Goal: Transaction & Acquisition: Purchase product/service

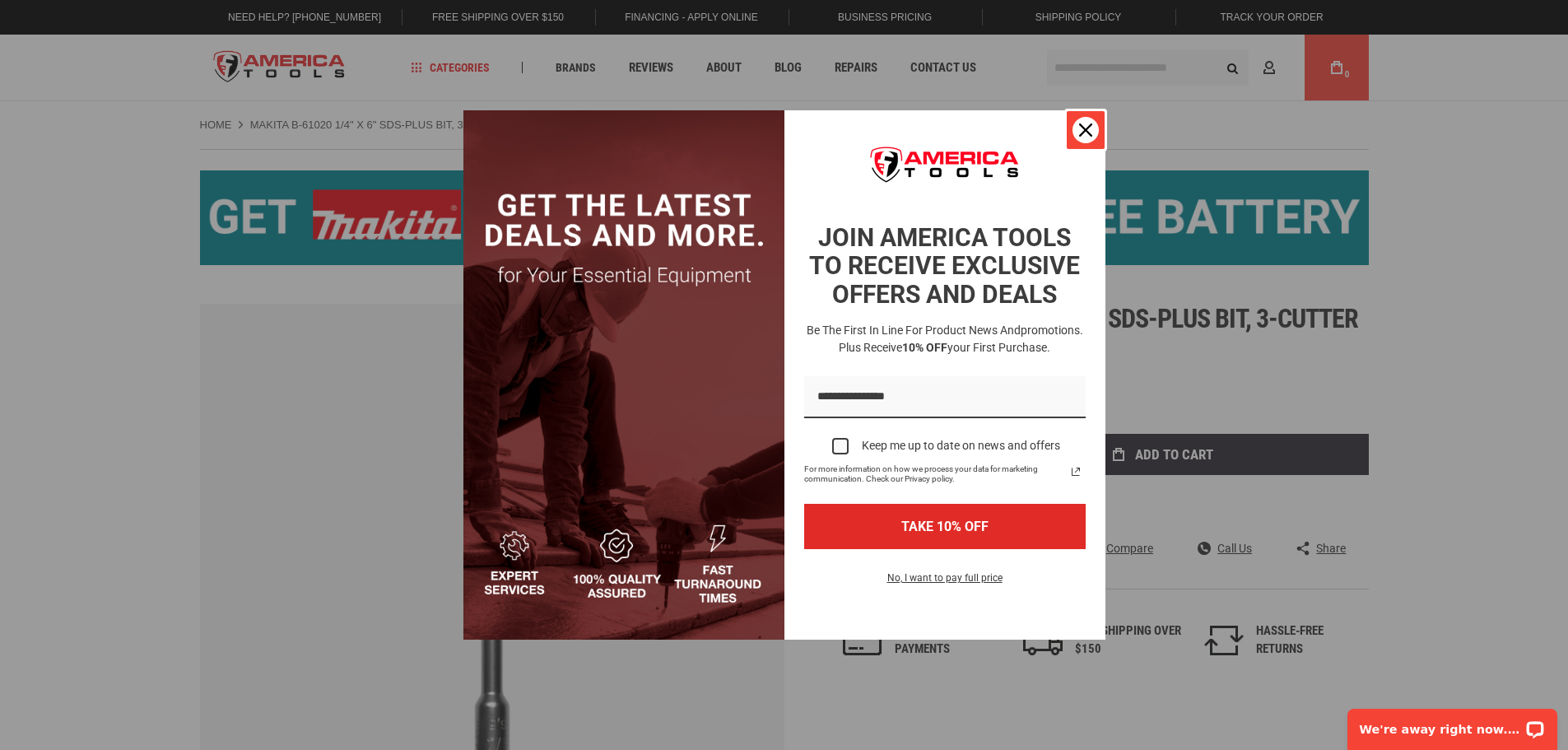
click at [1074, 134] on div "Close" at bounding box center [1085, 129] width 27 height 27
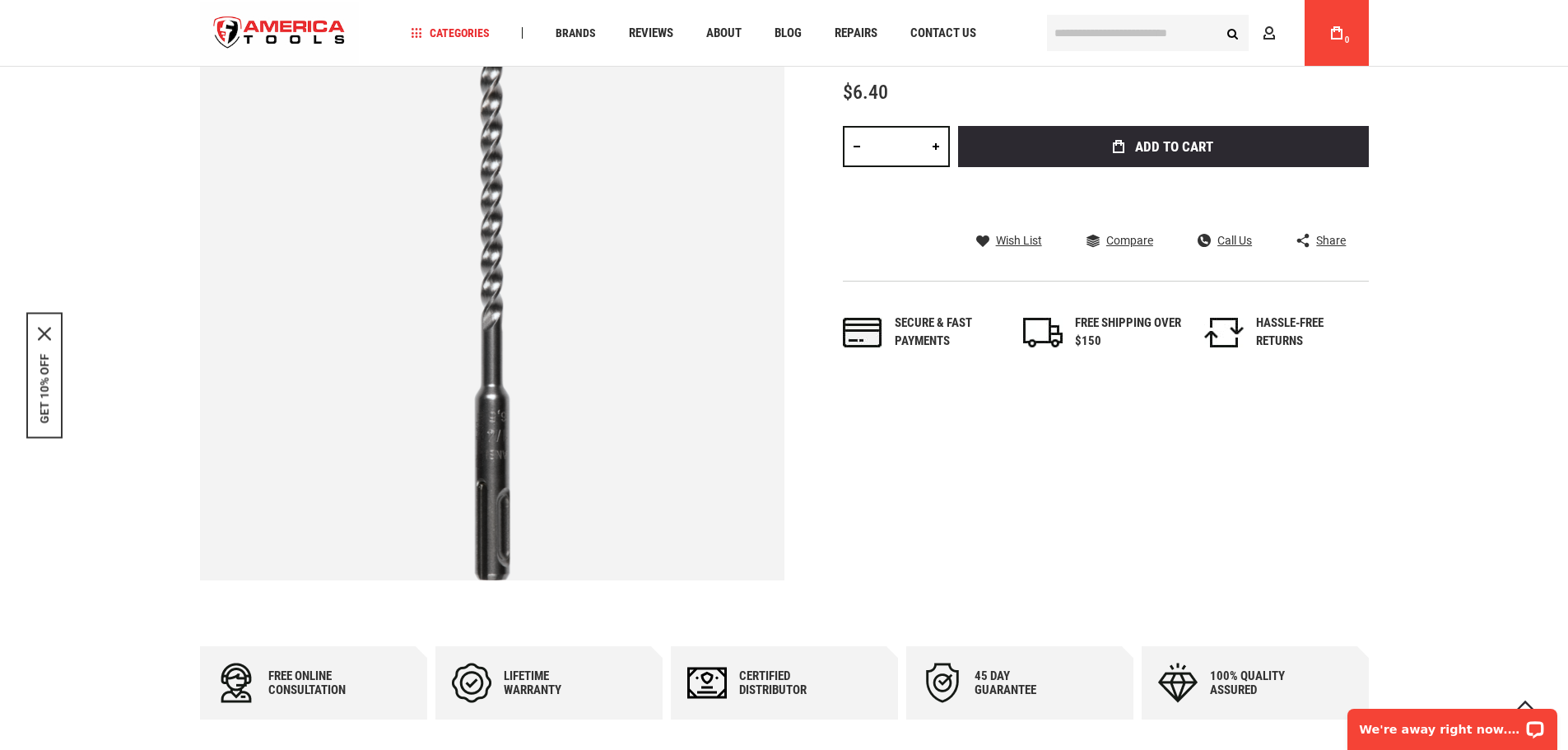
scroll to position [305, 0]
click at [863, 154] on link at bounding box center [856, 147] width 28 height 41
type input "*"
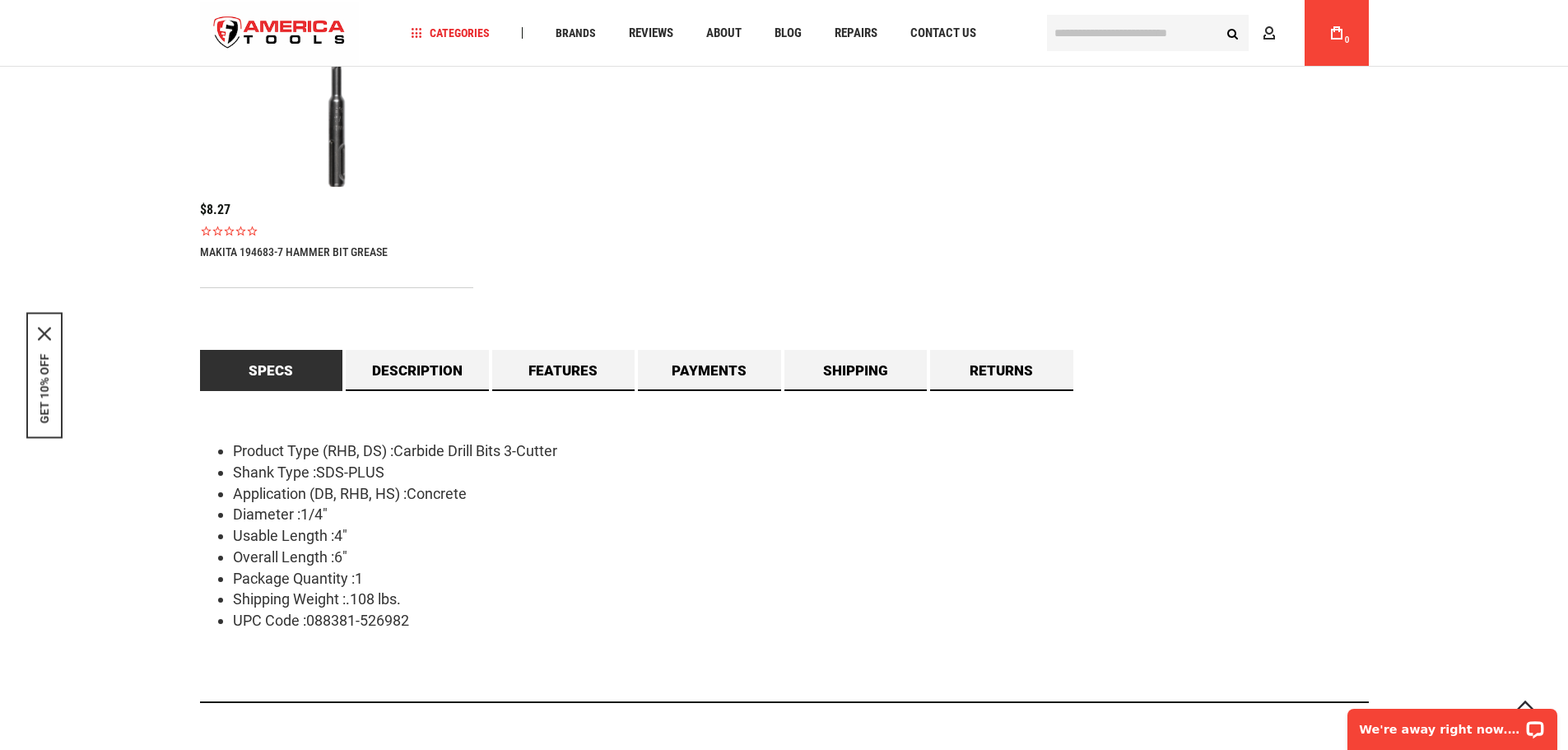
scroll to position [1232, 0]
click at [748, 371] on link "Payments" at bounding box center [709, 369] width 143 height 41
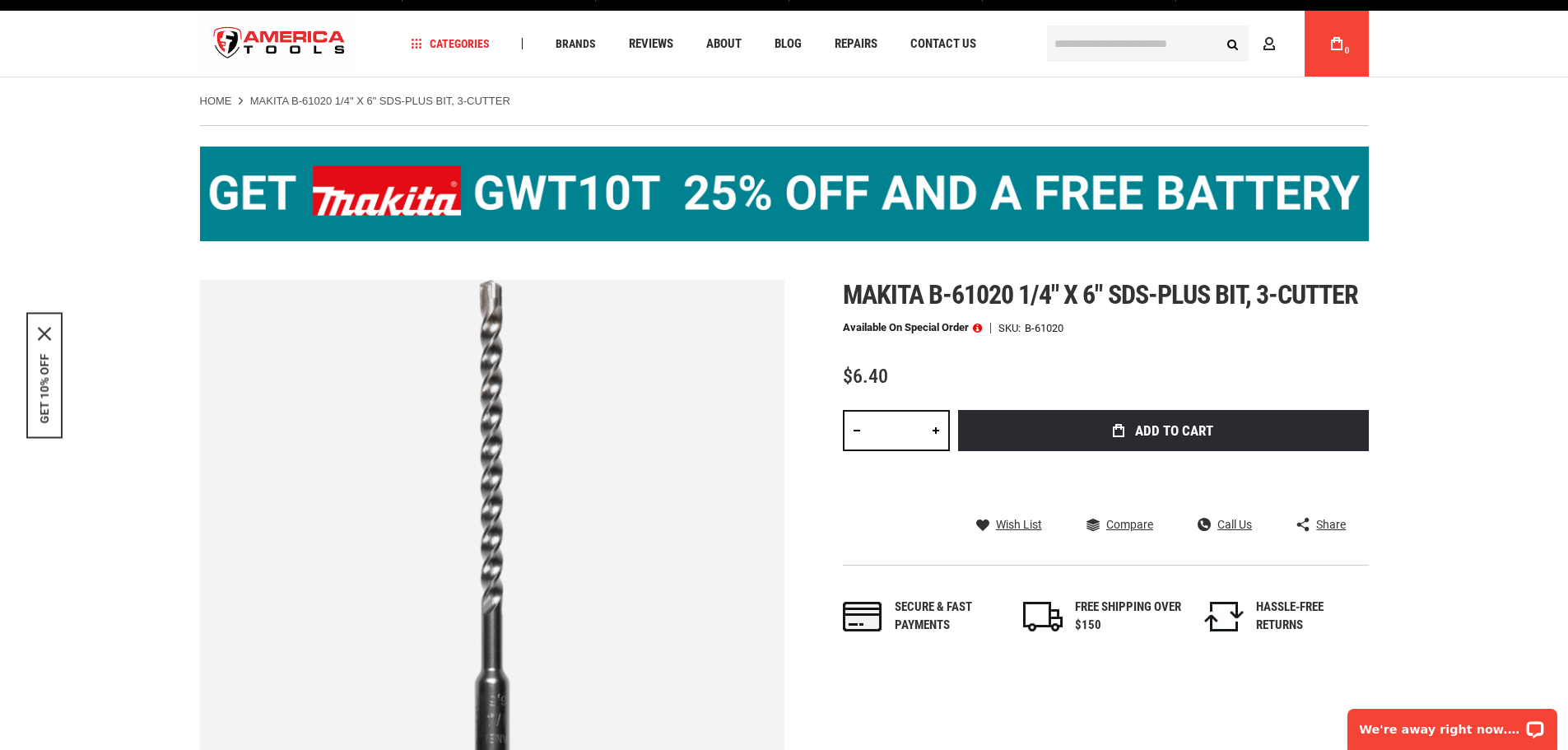
scroll to position [0, 0]
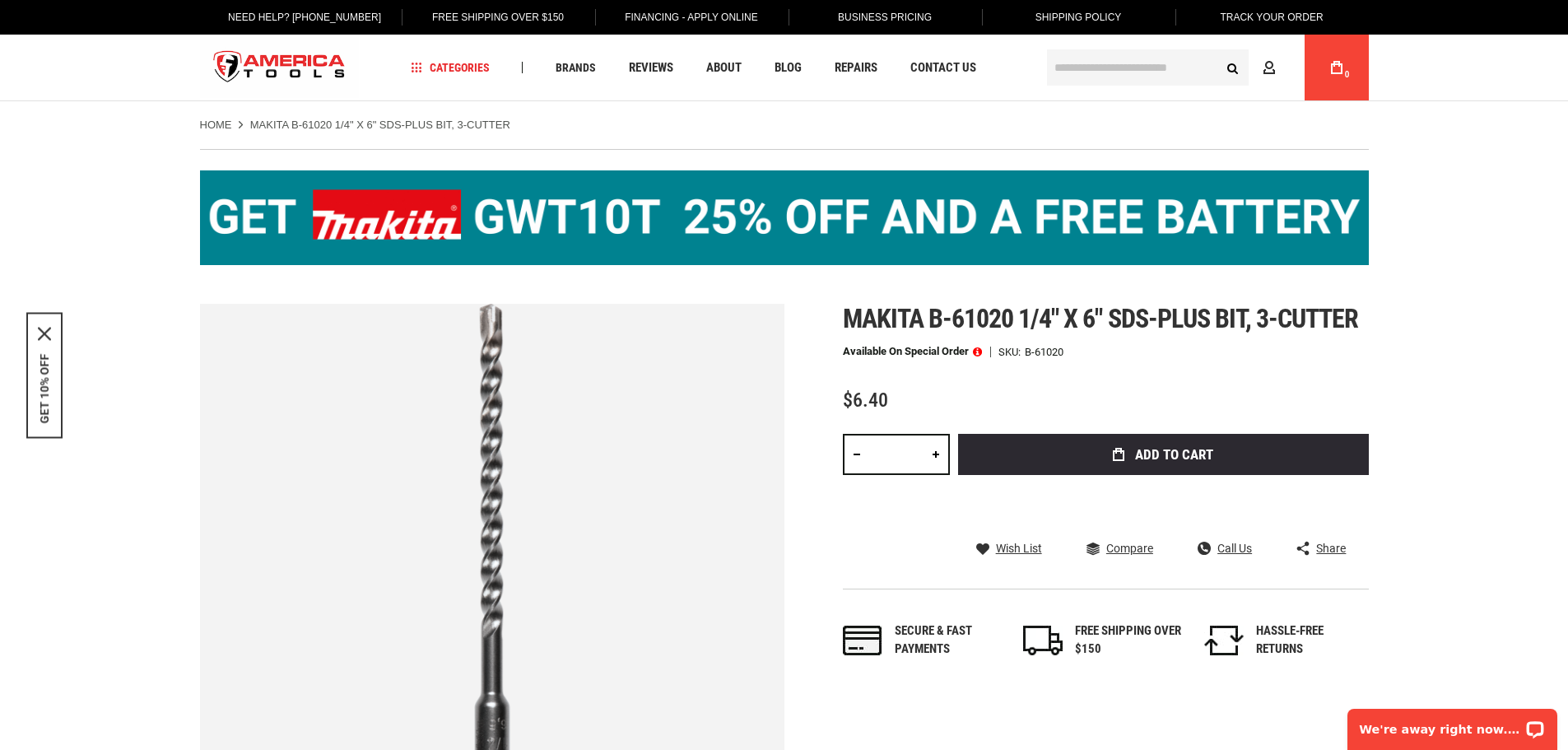
click at [1131, 68] on input "text" at bounding box center [1148, 68] width 201 height 36
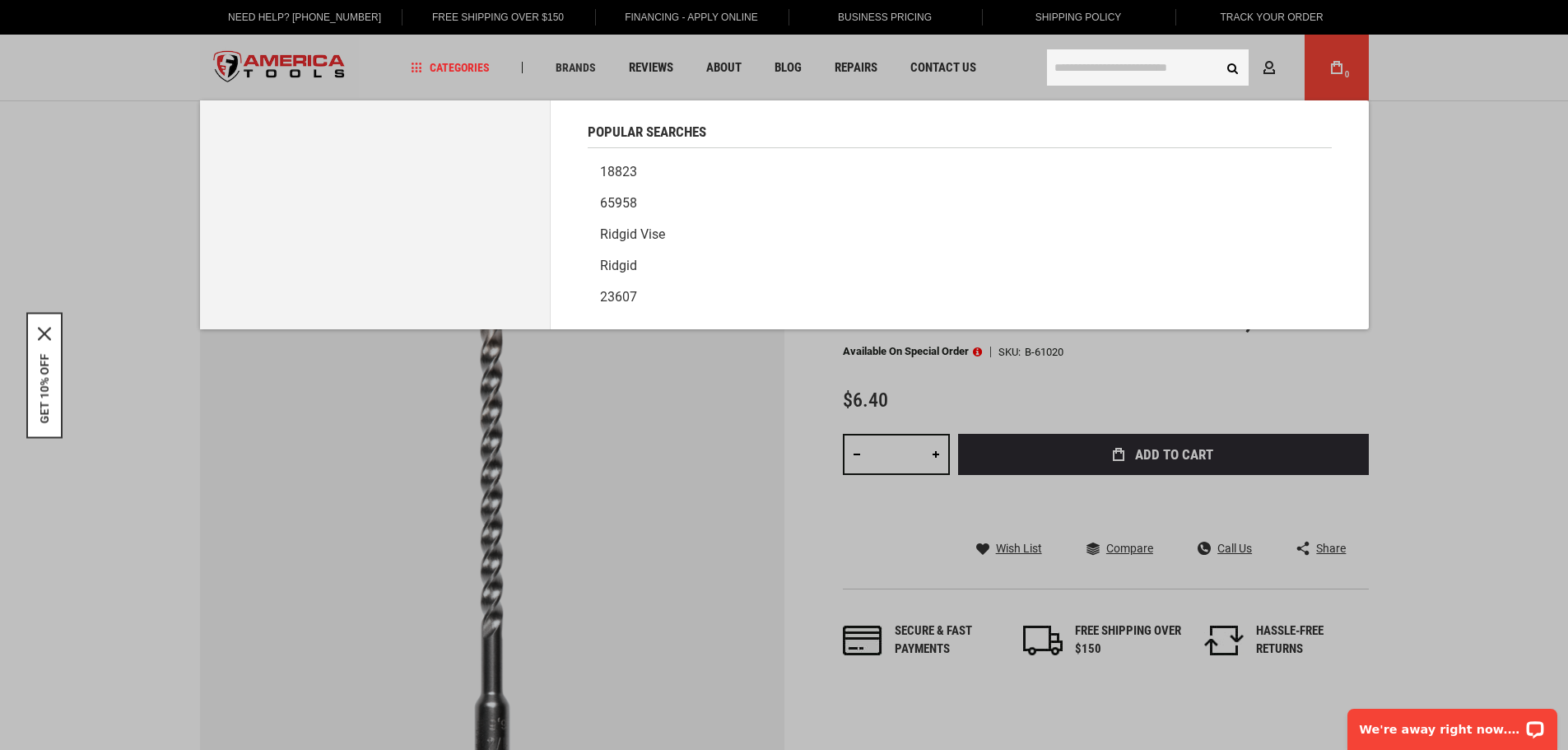
paste input "*******"
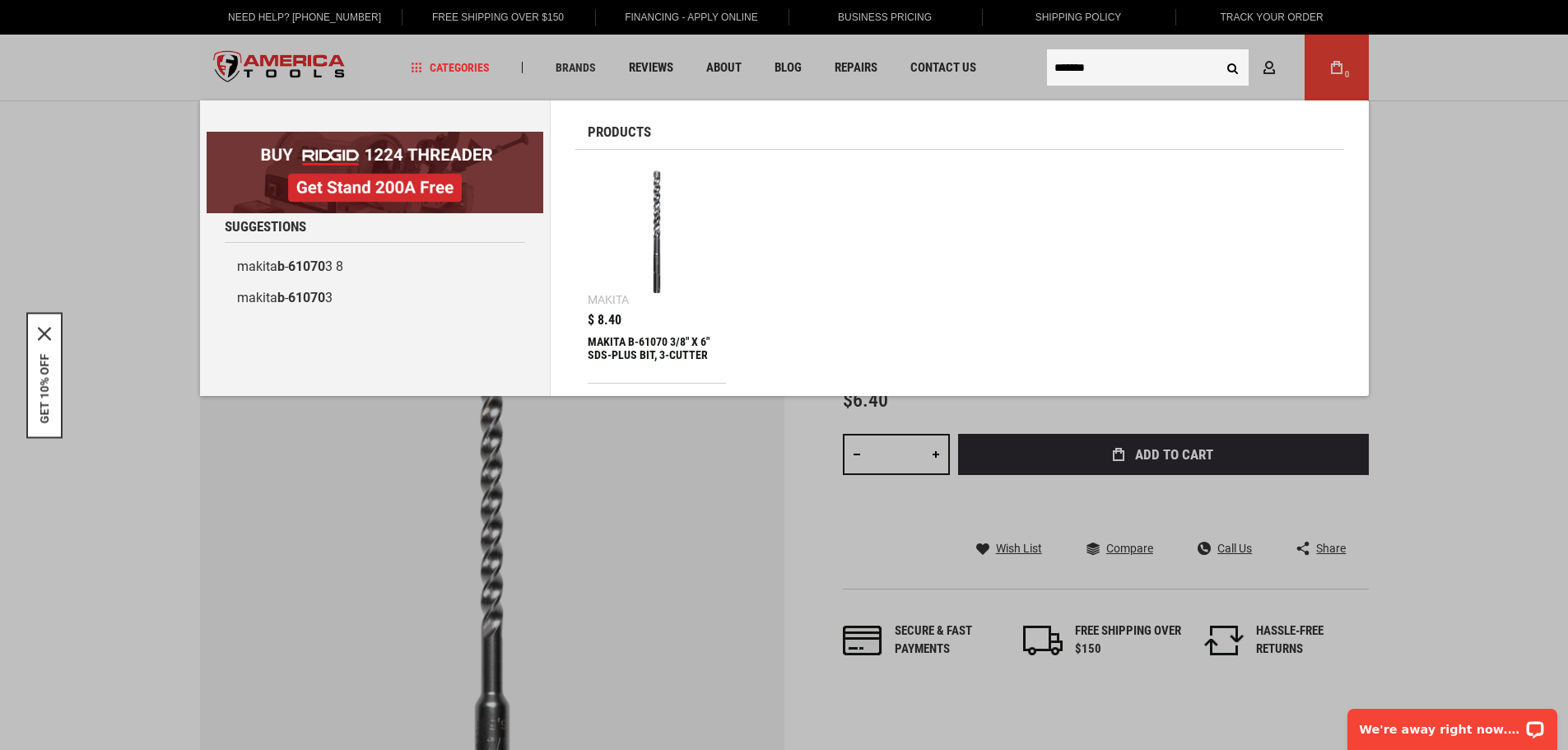
type input "*******"
click at [671, 246] on img at bounding box center [657, 231] width 122 height 122
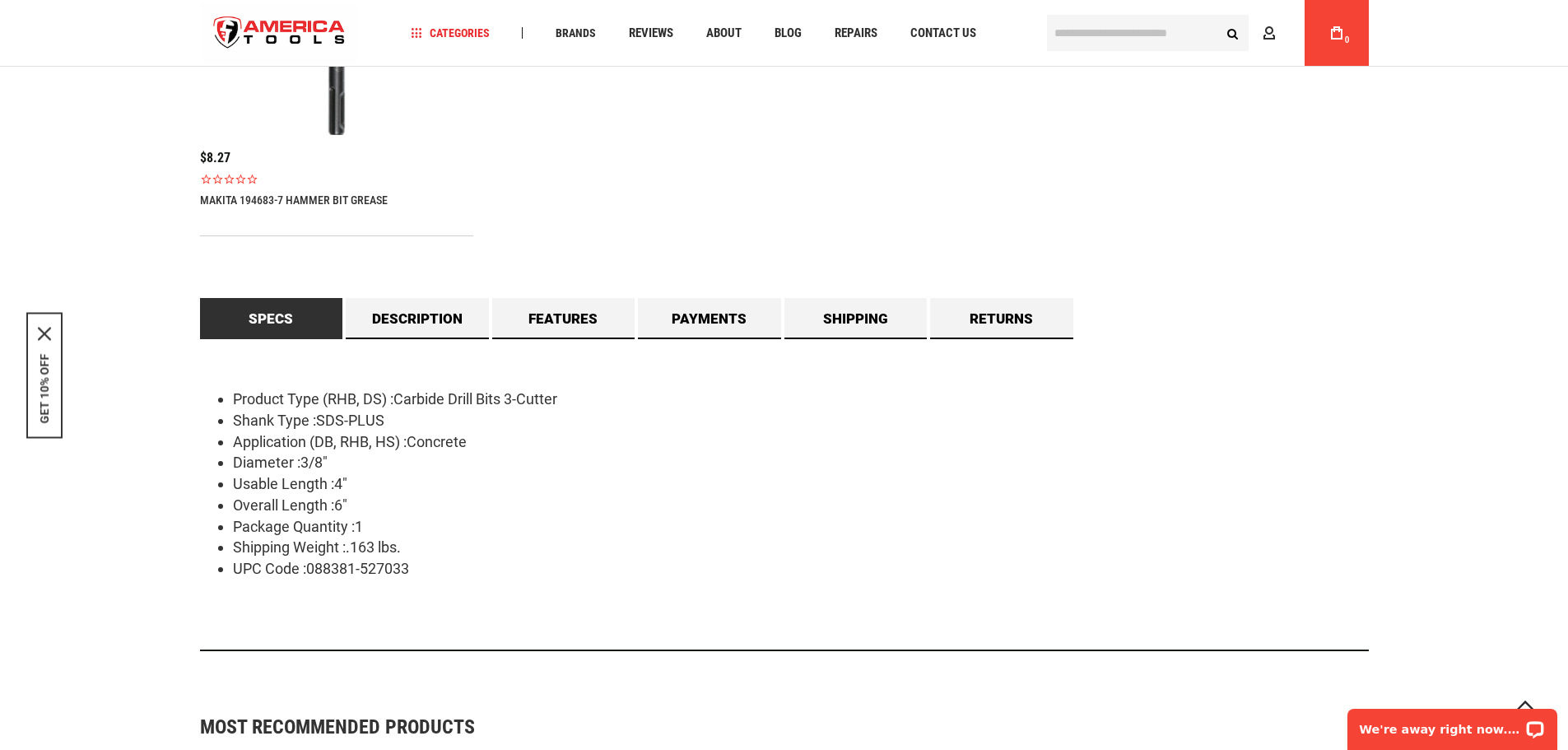
scroll to position [1283, 0]
click at [1143, 381] on div "Product Type (RHB, DS) :Carbide Drill Bits 3-Cutter Shank Type :SDS-PLUS Applic…" at bounding box center [784, 493] width 1169 height 311
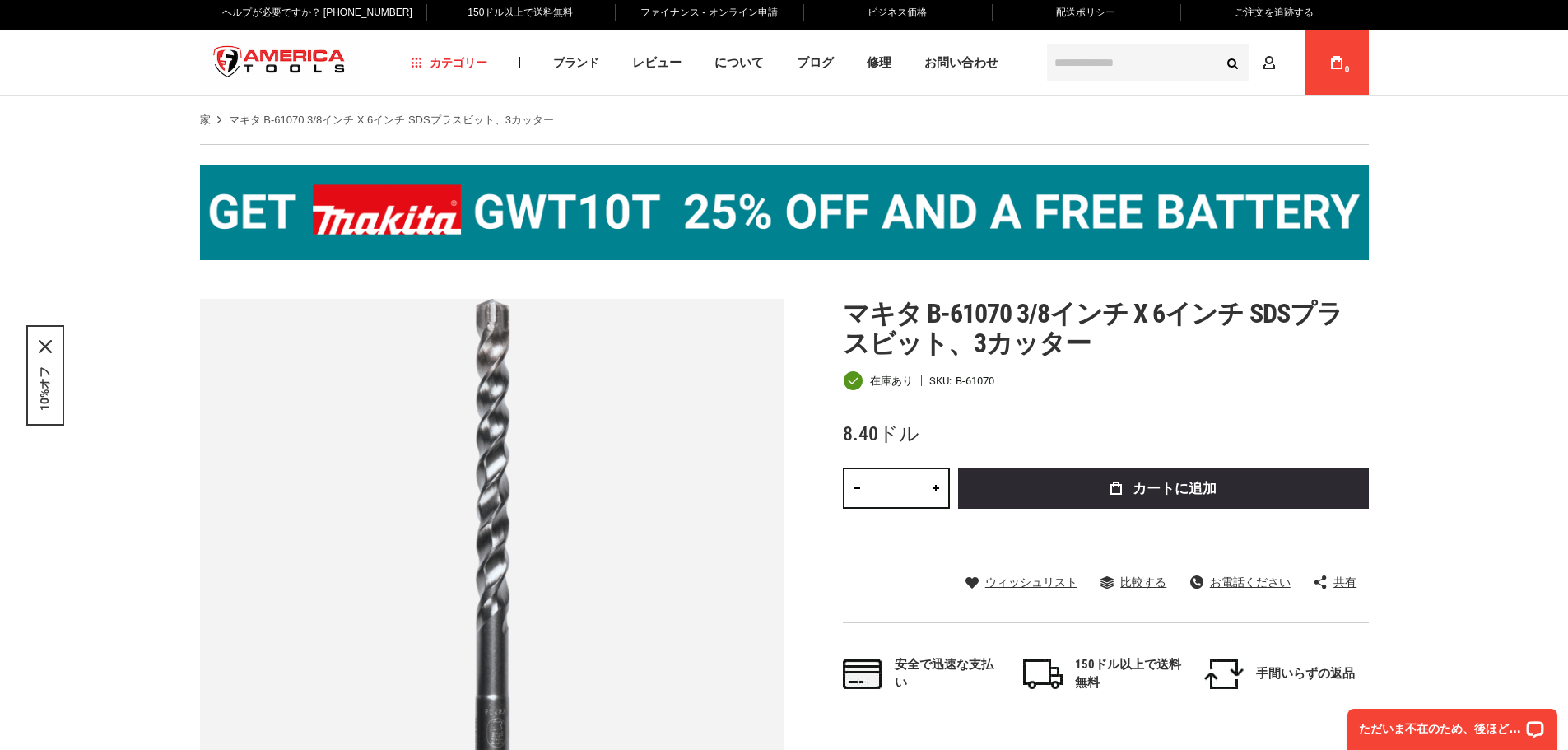
scroll to position [0, 0]
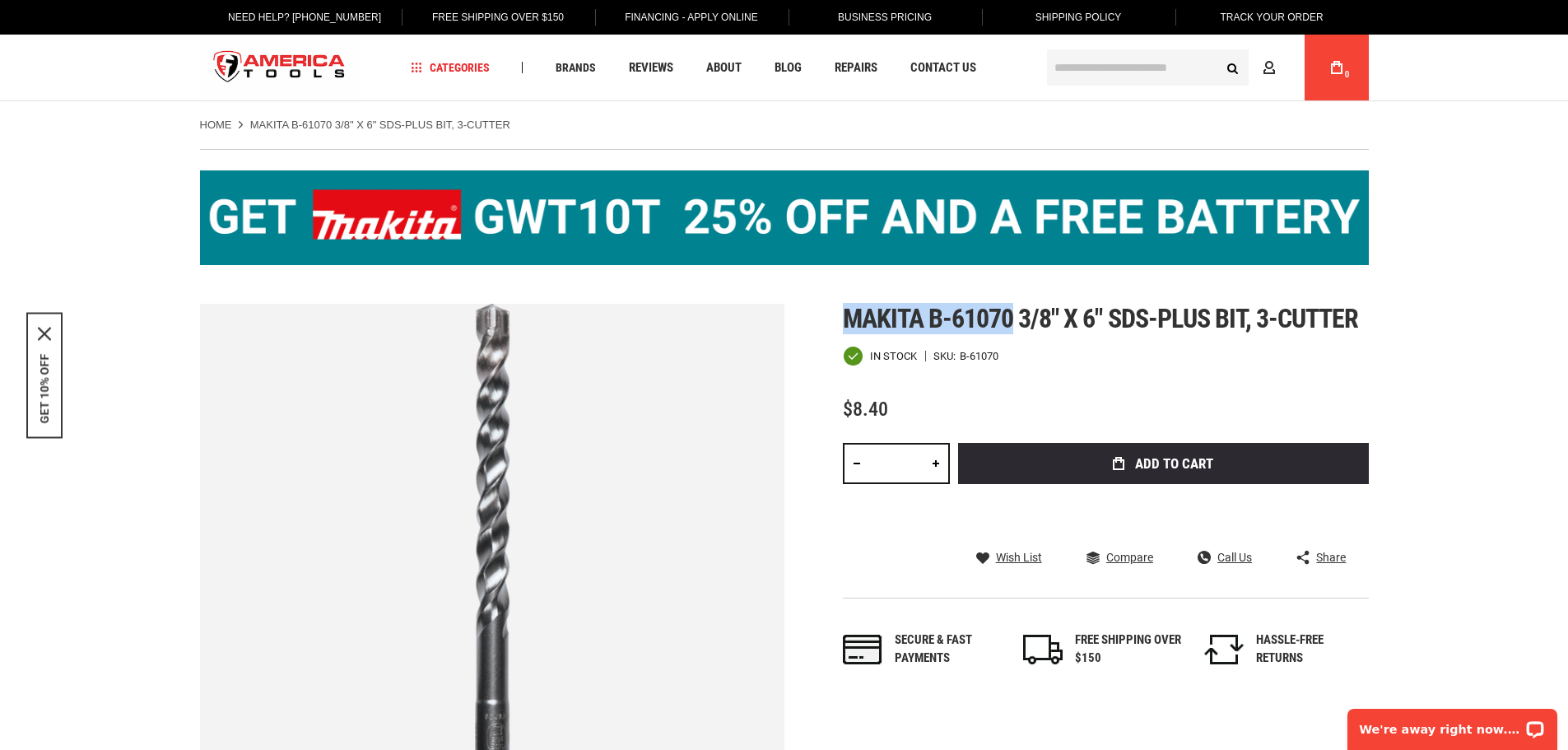
drag, startPoint x: 844, startPoint y: 307, endPoint x: 1009, endPoint y: 326, distance: 166.1
click at [1009, 326] on span "Makita b-61070 3/8" x 6" sds-plus bit, 3-cutter" at bounding box center [1100, 318] width 516 height 32
click at [944, 460] on link at bounding box center [936, 463] width 28 height 41
click at [852, 470] on link at bounding box center [856, 463] width 28 height 41
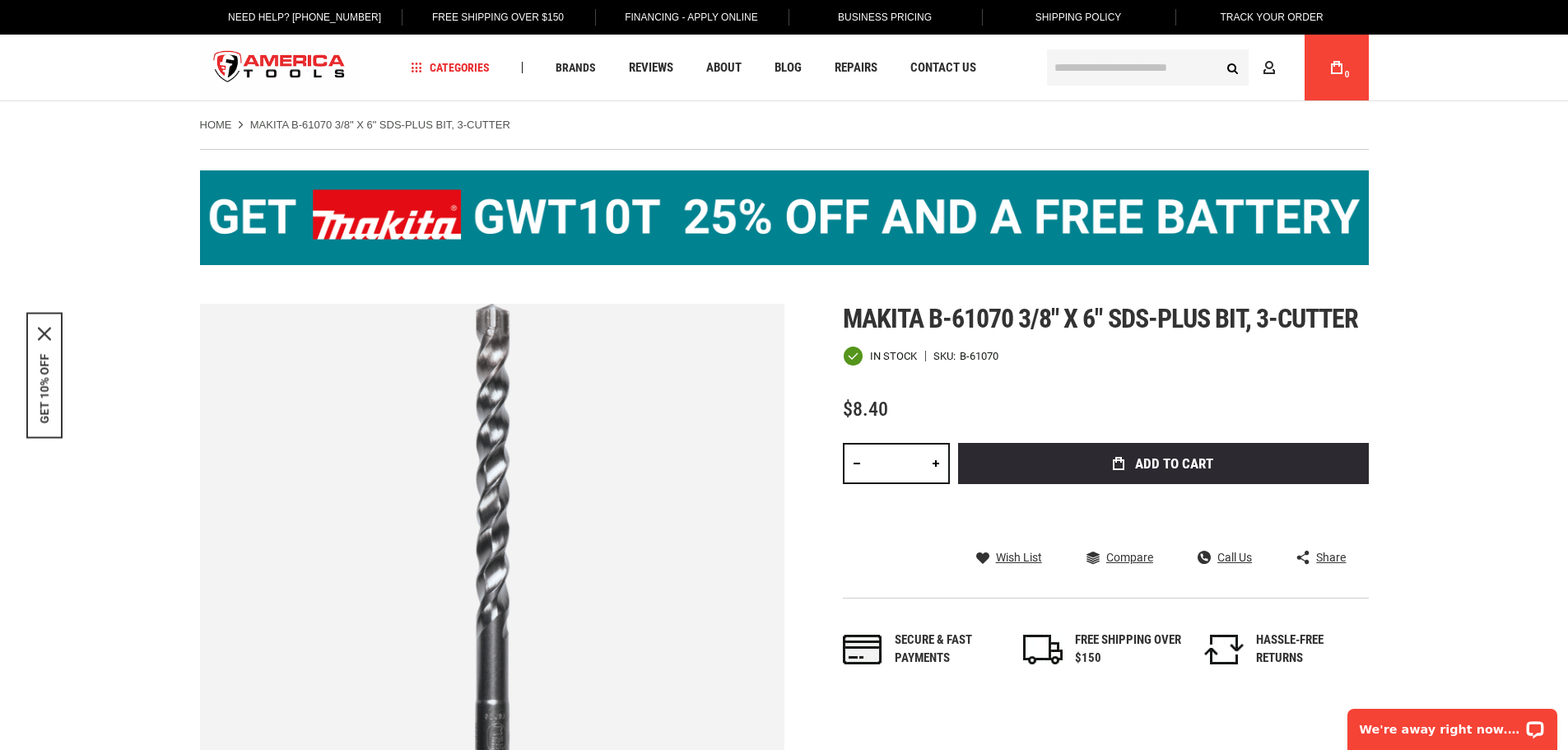
scroll to position [213, 0]
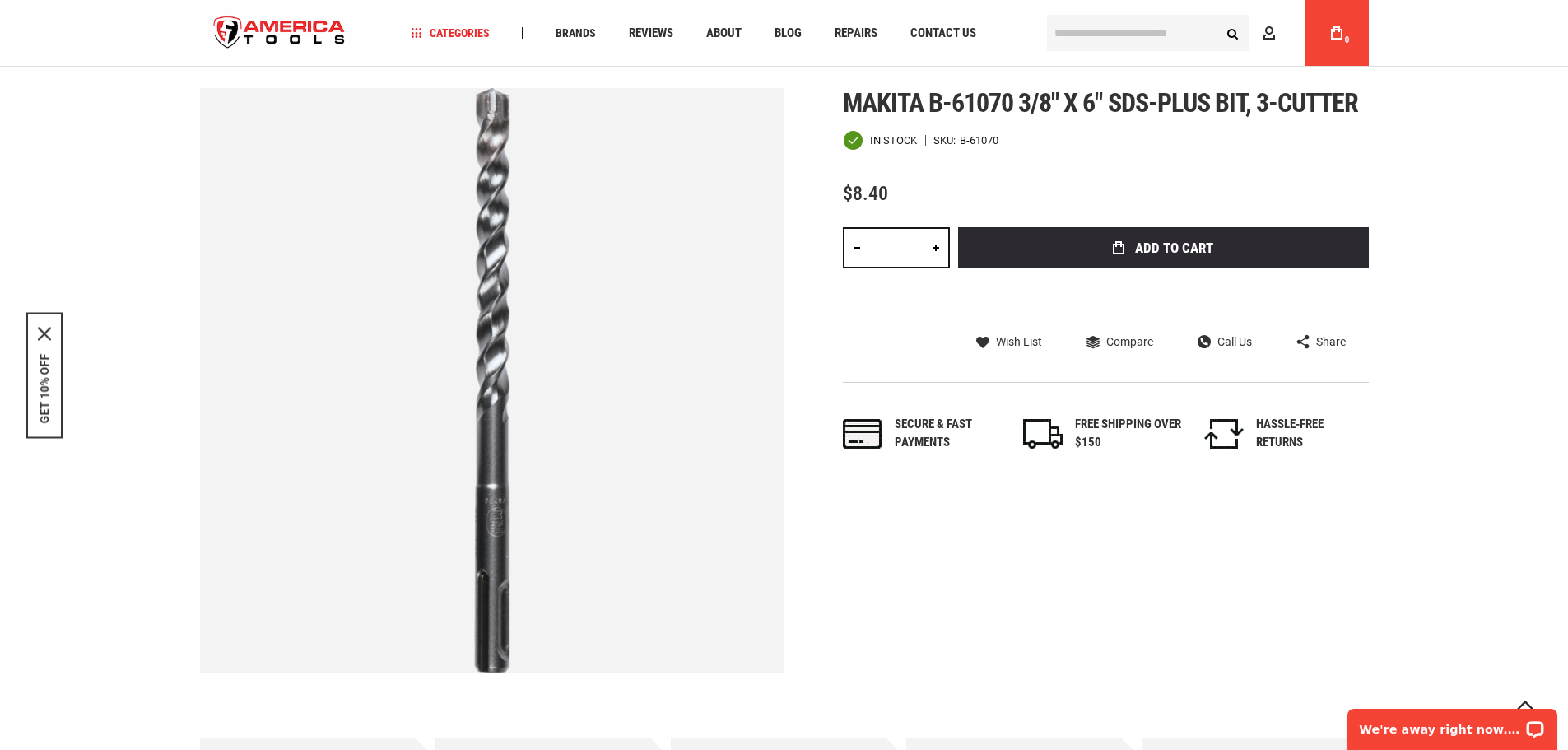
click at [864, 250] on link at bounding box center [856, 247] width 28 height 41
type input "*"
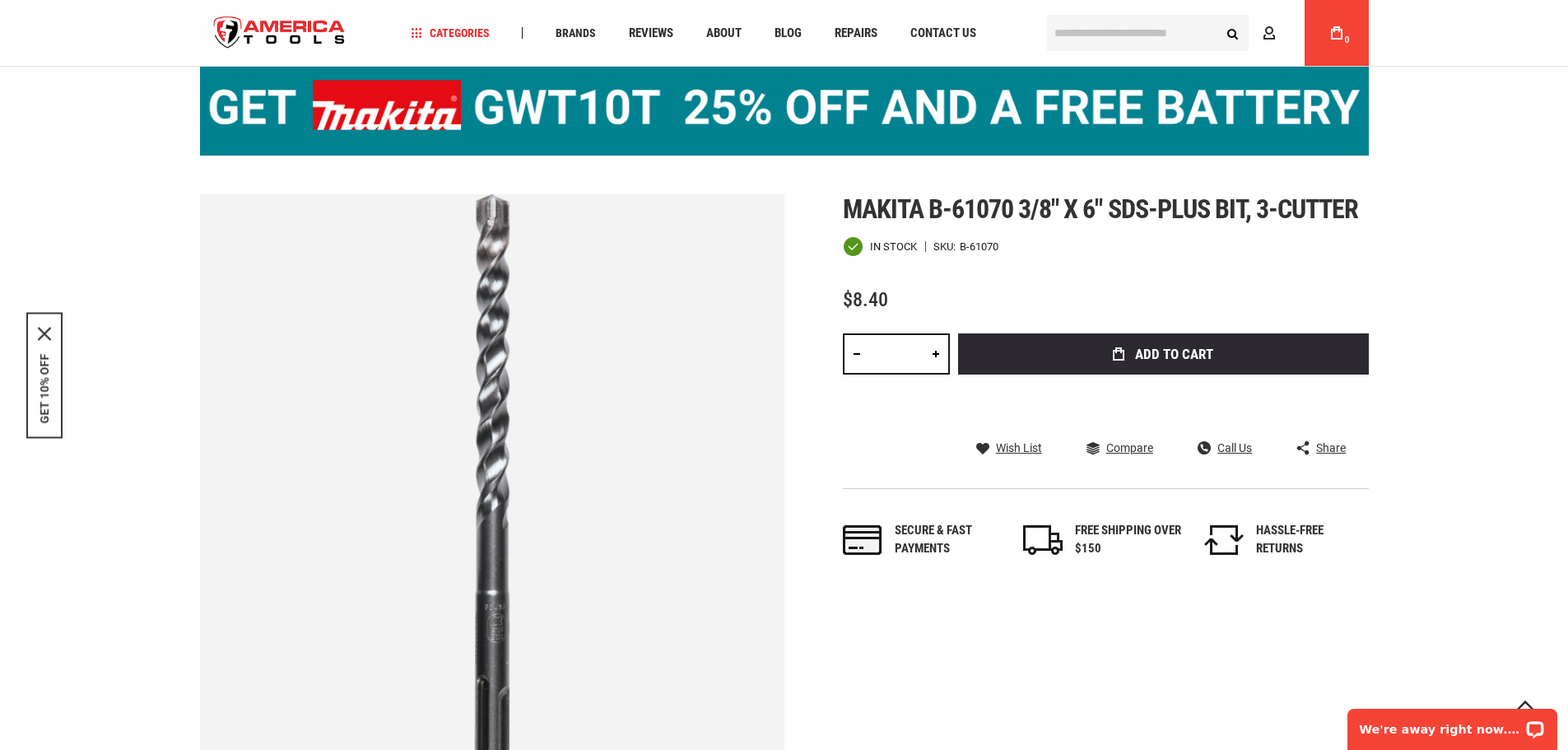
scroll to position [0, 0]
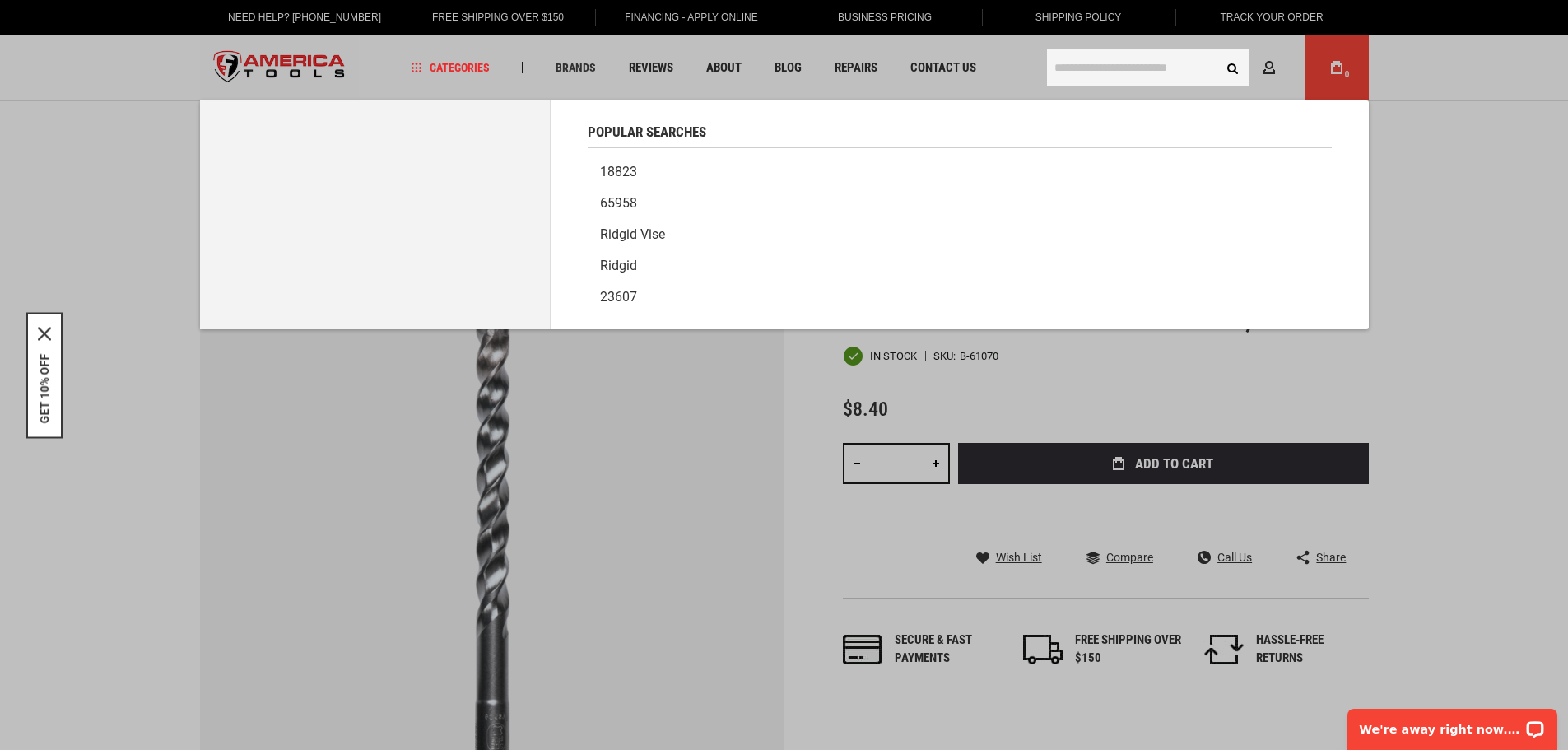
click at [1096, 74] on input "text" at bounding box center [1148, 68] width 201 height 36
paste input "*******"
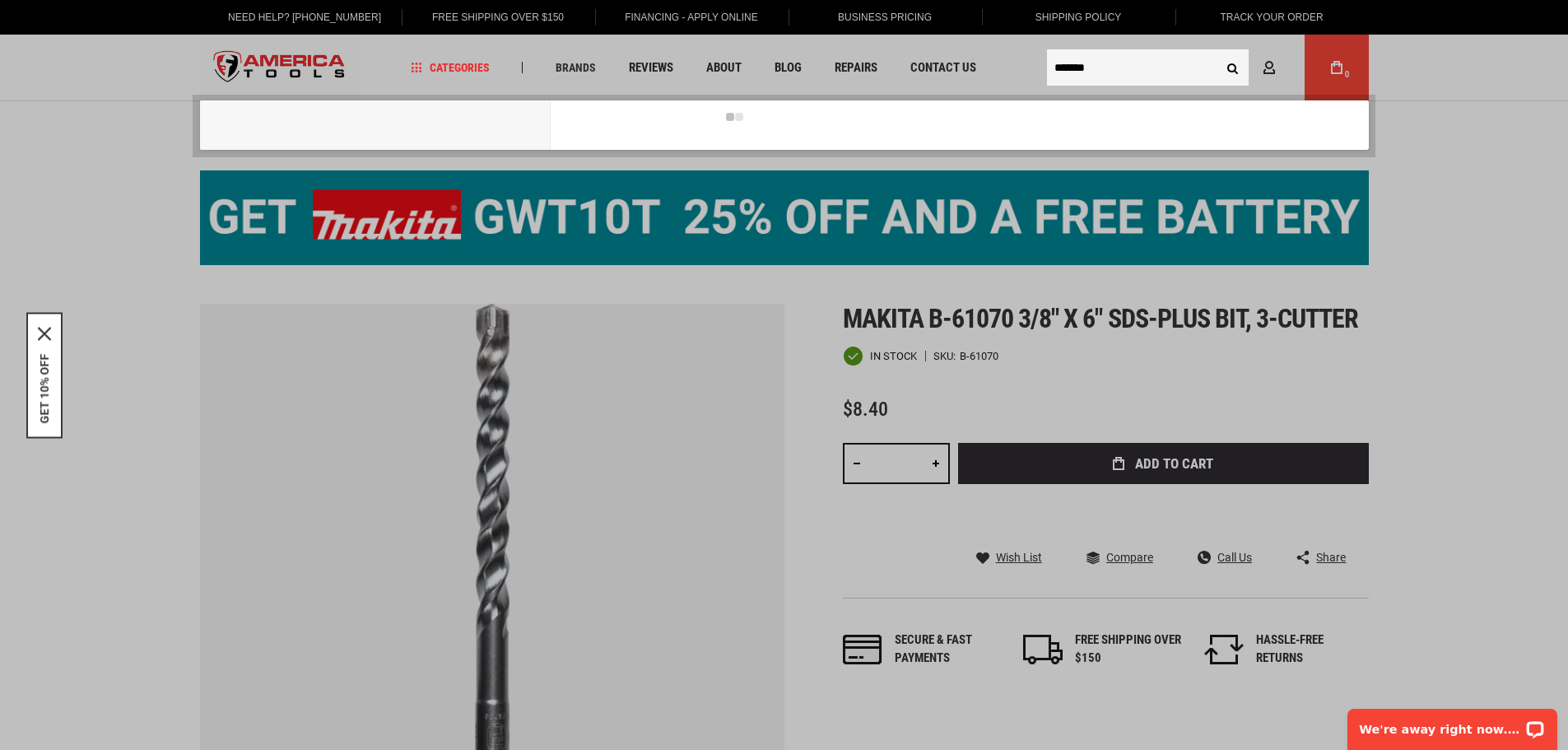
type input "*******"
click at [1218, 52] on button "Search" at bounding box center [1233, 68] width 32 height 32
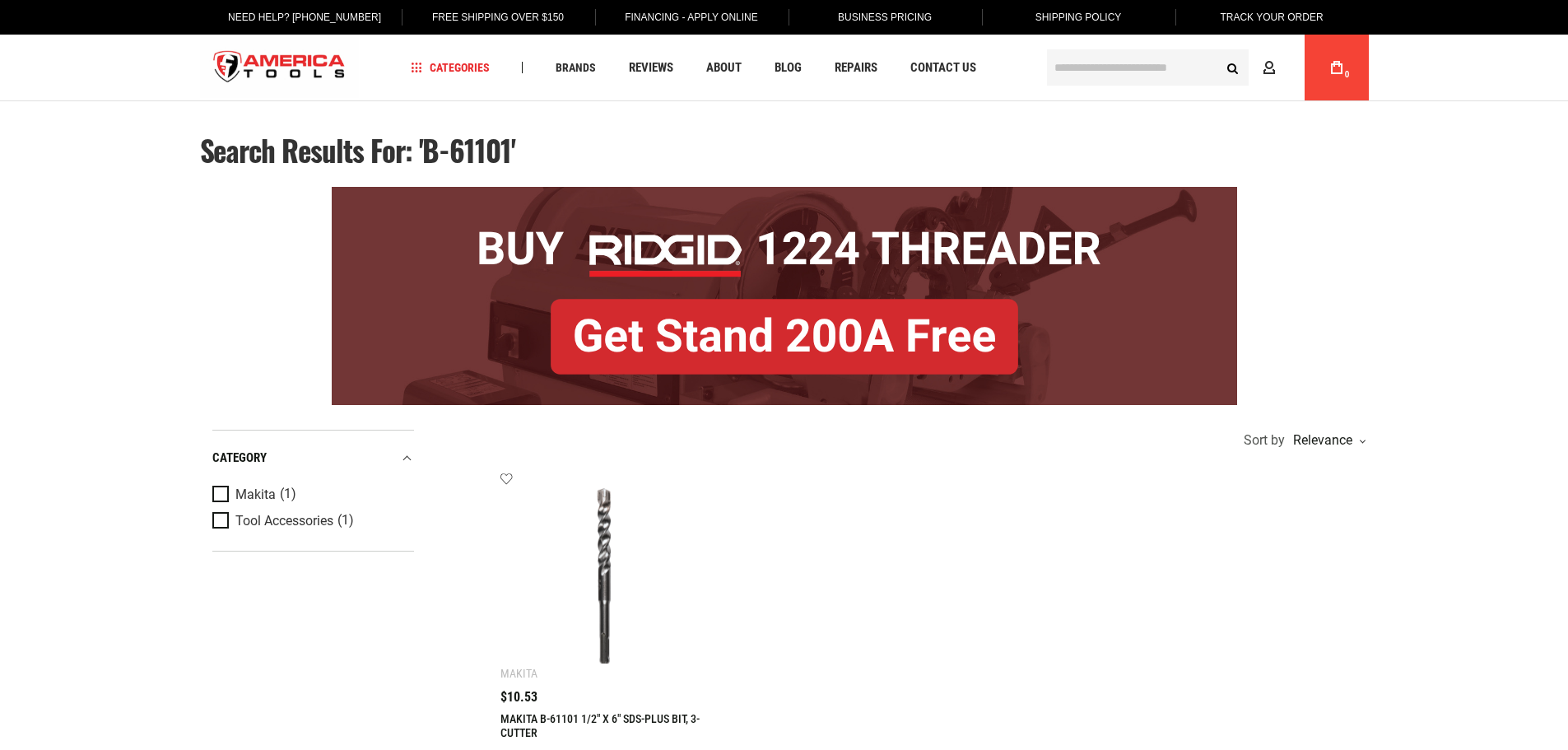
click at [615, 521] on img at bounding box center [605, 575] width 176 height 176
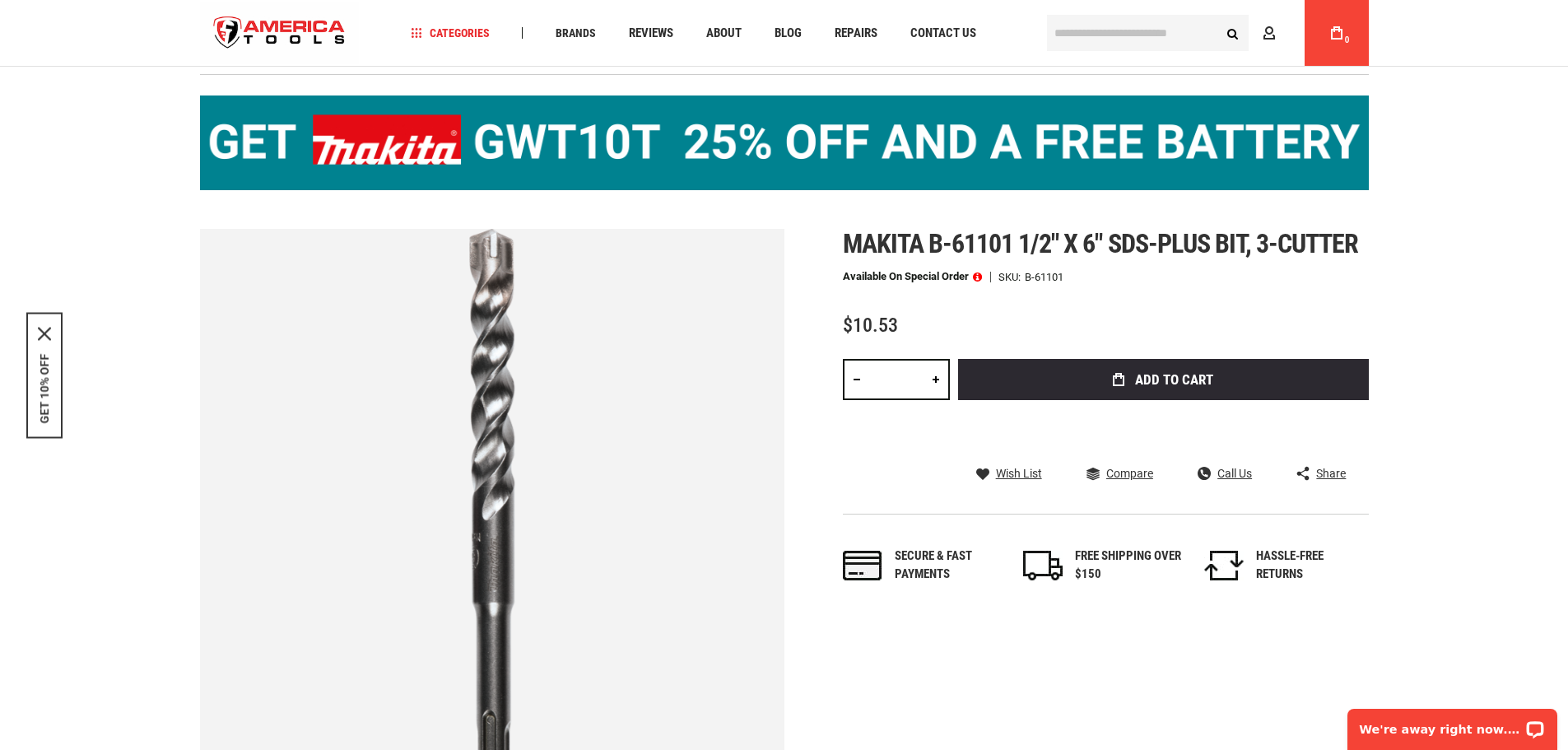
scroll to position [74, 0]
